Goal: Browse casually

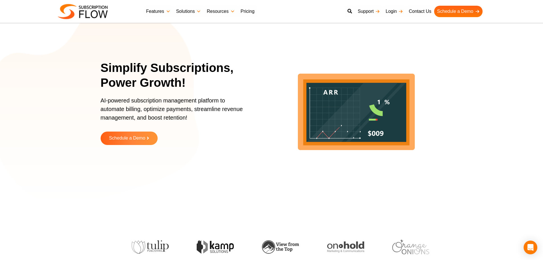
drag, startPoint x: 61, startPoint y: 77, endPoint x: 248, endPoint y: 222, distance: 236.8
click at [61, 77] on section "Simplify Subscriptions, Power Growth! AI-powered subscription management platfo…" at bounding box center [271, 106] width 543 height 185
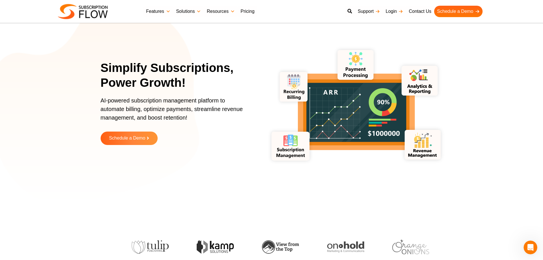
drag, startPoint x: 59, startPoint y: 55, endPoint x: 385, endPoint y: 156, distance: 340.8
click at [59, 55] on section "Simplify Subscriptions, Power Growth! AI-powered subscription management platfo…" at bounding box center [271, 106] width 543 height 185
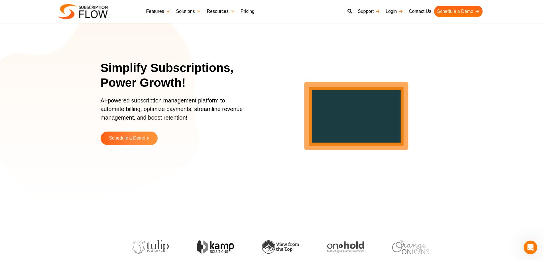
click at [525, 190] on section "Simplify Subscriptions, Power Growth! AI-powered subscription management platfo…" at bounding box center [271, 106] width 543 height 185
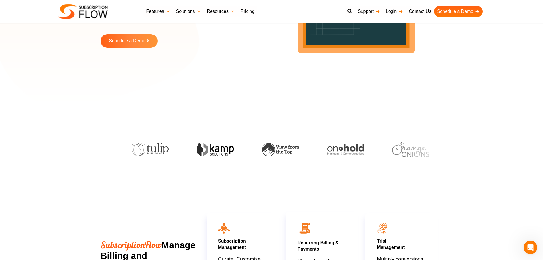
scroll to position [143, 0]
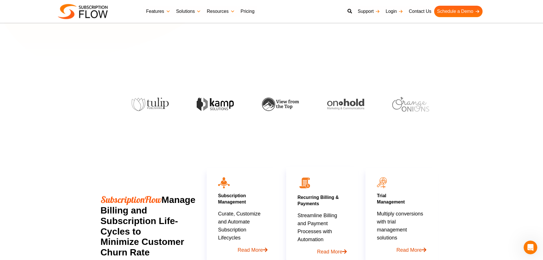
click at [98, 137] on section "SubscriptionFlow Manage Billing and Subscription Life-Cycles to Minimize Custom…" at bounding box center [271, 248] width 543 height 251
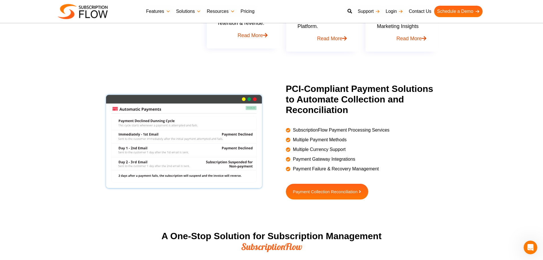
scroll to position [485, 0]
